Goal: Navigation & Orientation: Find specific page/section

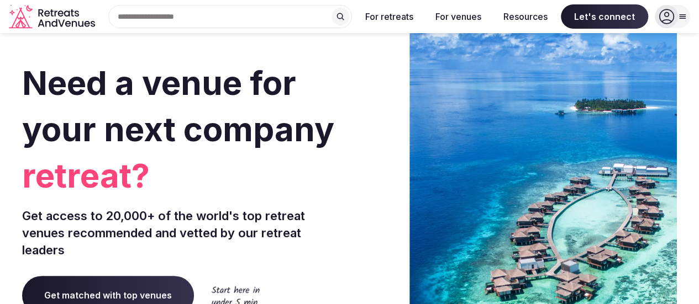
click at [135, 19] on div "Search Popular Destinations [GEOGRAPHIC_DATA], [GEOGRAPHIC_DATA] [GEOGRAPHIC_DA…" at bounding box center [225, 16] width 252 height 23
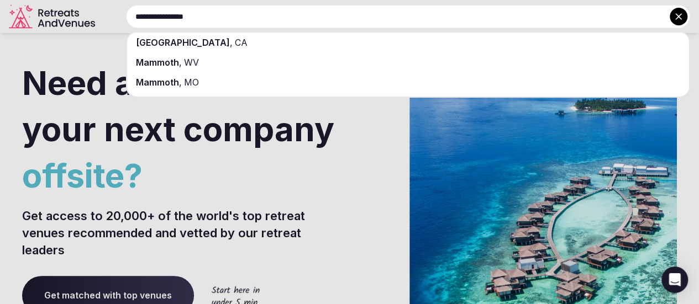
type input "**********"
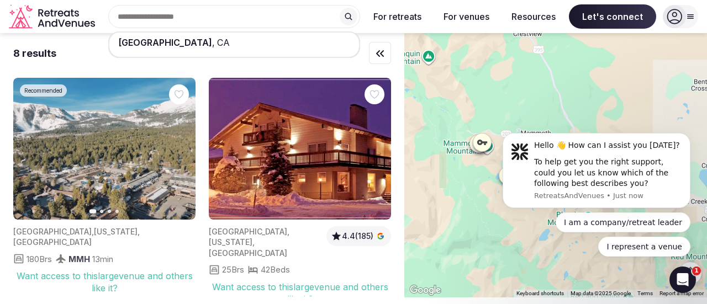
click at [177, 146] on icon "button" at bounding box center [180, 149] width 9 height 9
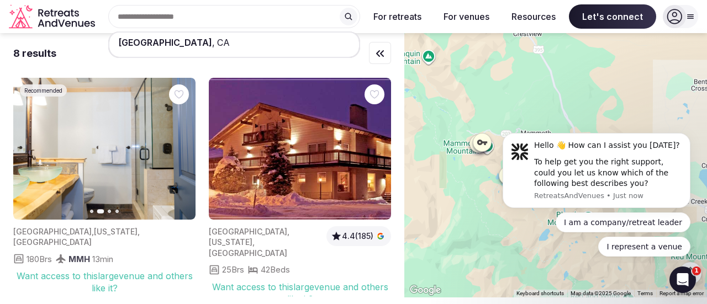
click at [177, 146] on icon "button" at bounding box center [180, 149] width 9 height 9
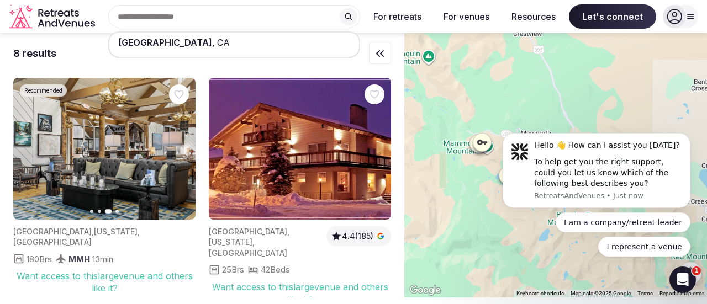
click at [177, 146] on icon "button" at bounding box center [180, 149] width 9 height 9
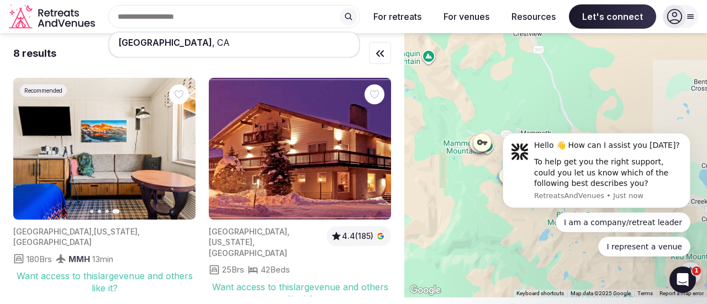
click at [337, 169] on img at bounding box center [300, 149] width 182 height 142
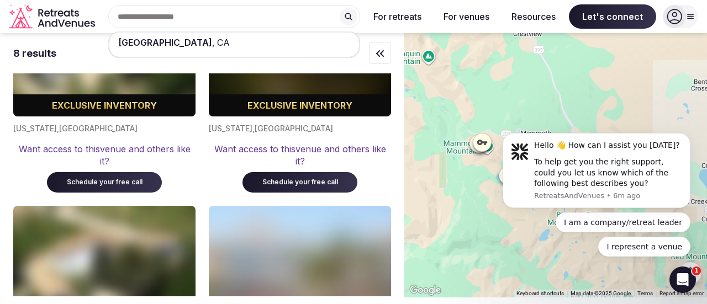
scroll to position [565, 0]
